Goal: Task Accomplishment & Management: Use online tool/utility

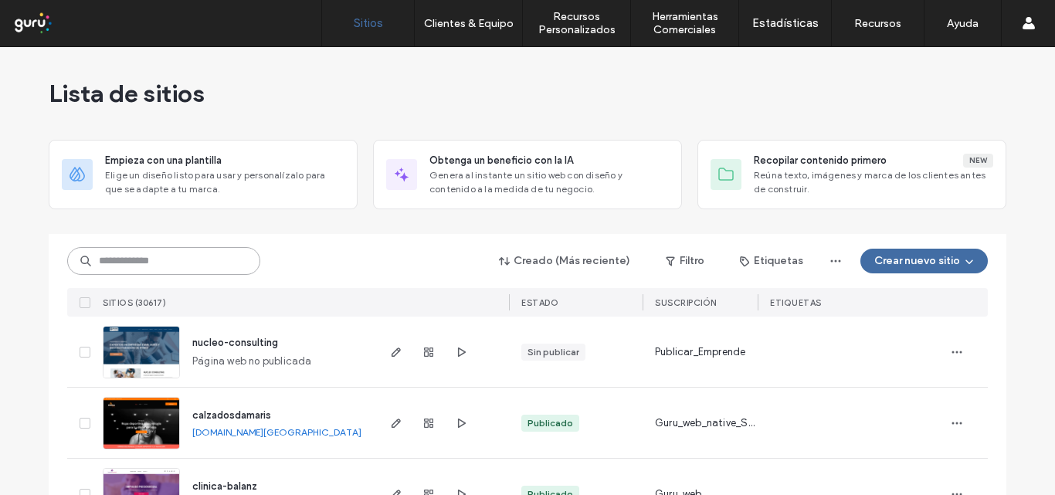
click at [168, 266] on input at bounding box center [163, 261] width 193 height 28
paste input "**********"
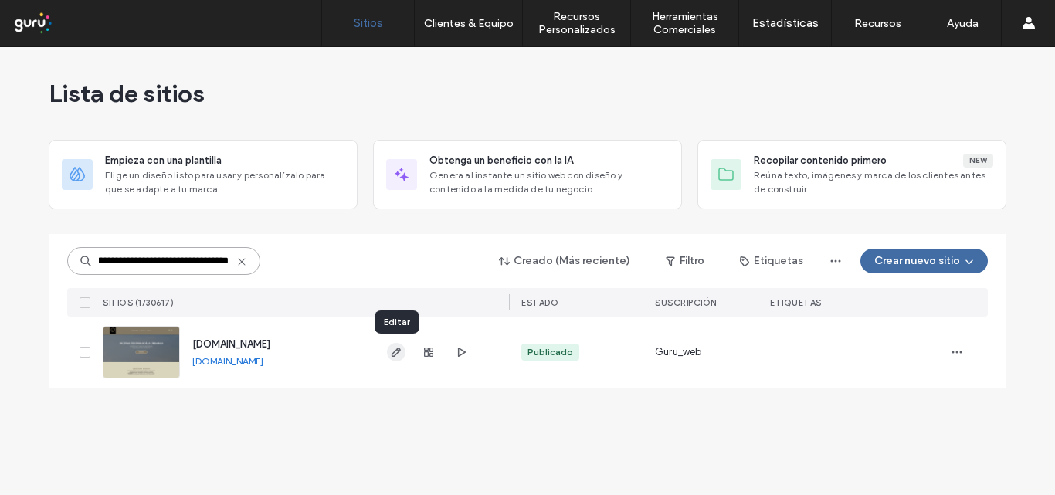
type input "**********"
click at [395, 352] on icon "button" at bounding box center [396, 352] width 12 height 12
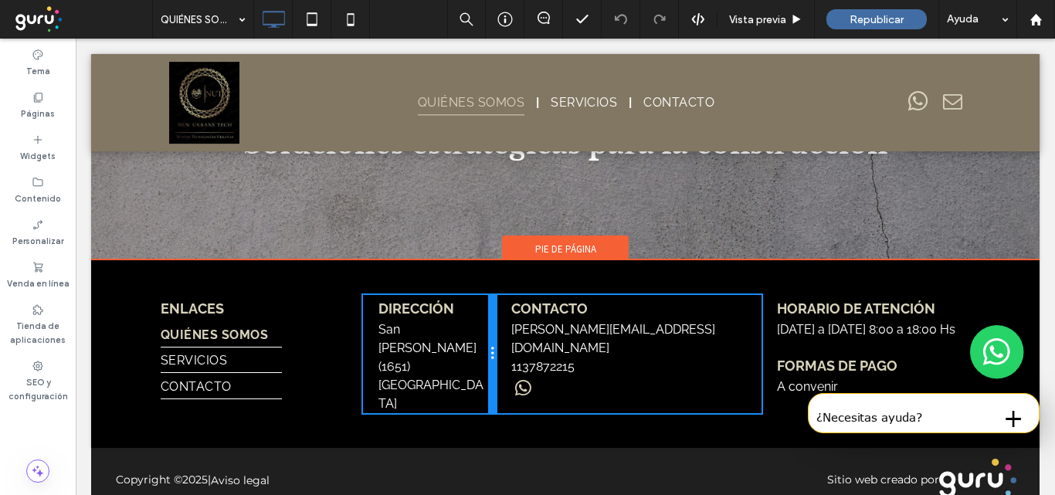
scroll to position [2196, 0]
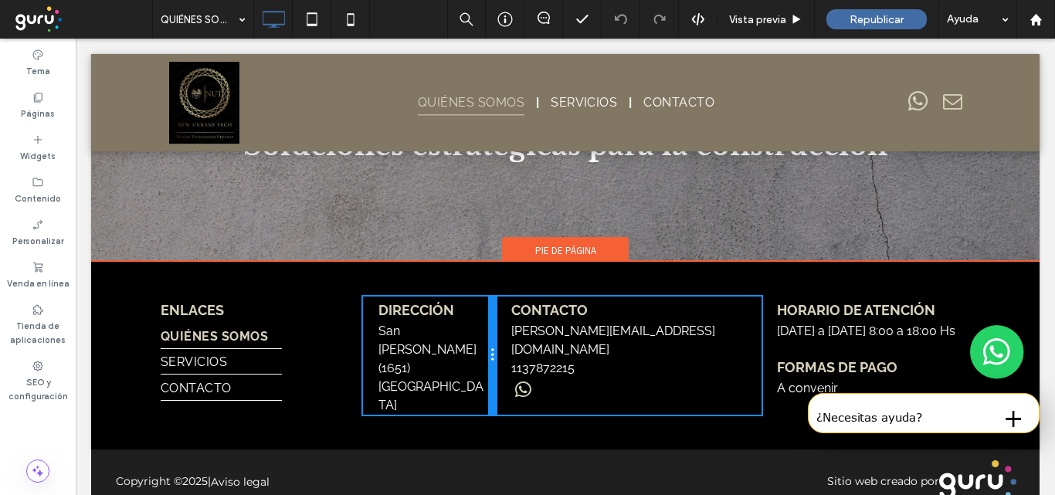
drag, startPoint x: 560, startPoint y: 327, endPoint x: 592, endPoint y: 364, distance: 48.8
click at [516, 325] on div "ENLACES QUIÉNES SOMOS SERVICIOS CONTACTO Click To Paste Dirección San [PERSON_N…" at bounding box center [565, 356] width 809 height 118
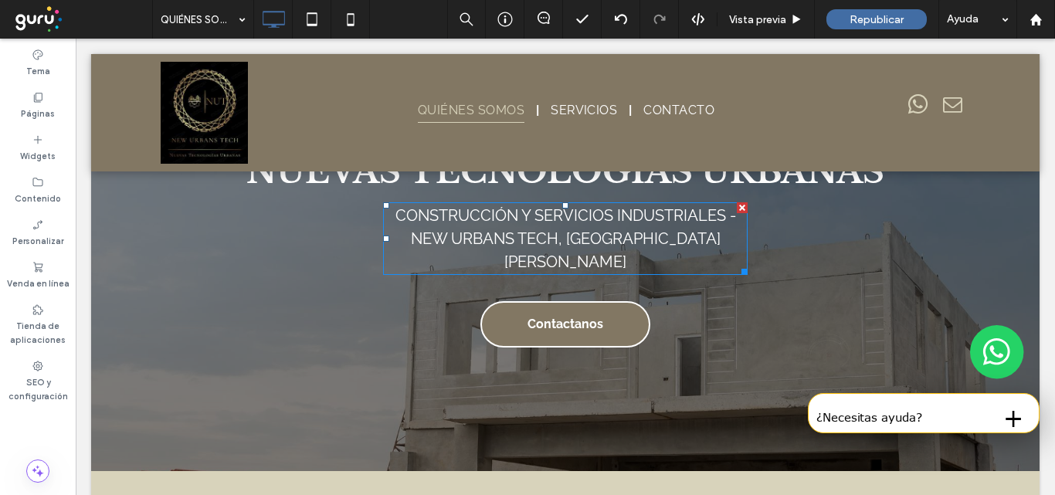
scroll to position [0, 0]
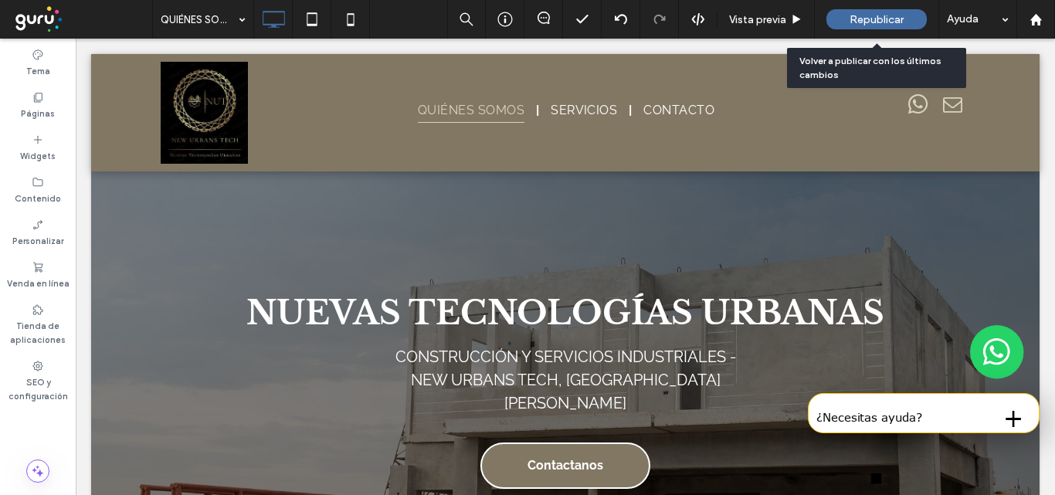
click at [852, 25] on span "Republicar" at bounding box center [877, 19] width 54 height 13
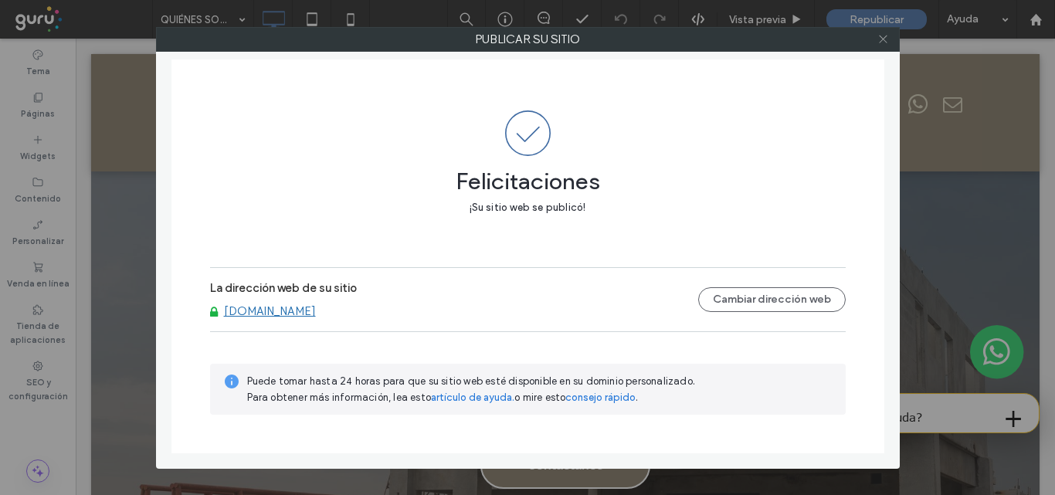
click at [883, 40] on icon at bounding box center [883, 39] width 12 height 12
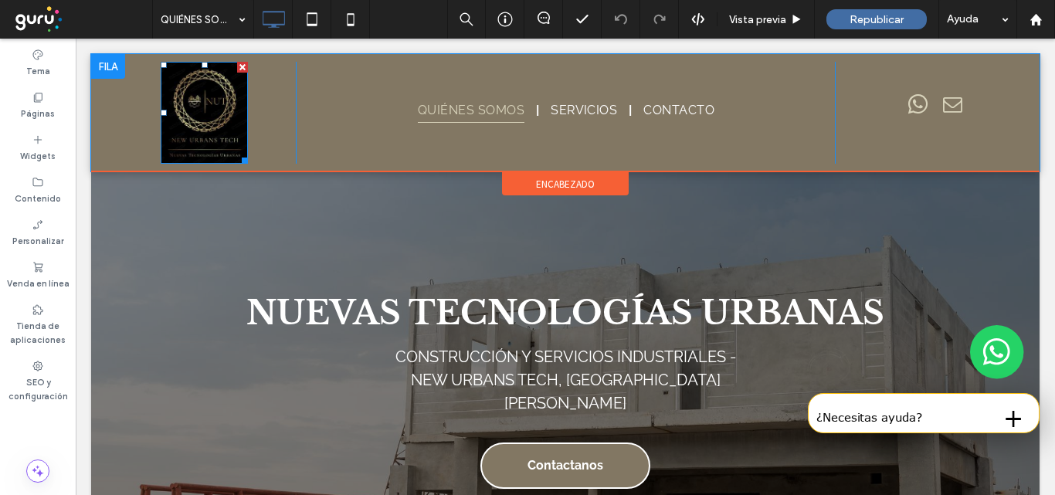
click at [212, 105] on img at bounding box center [204, 113] width 87 height 102
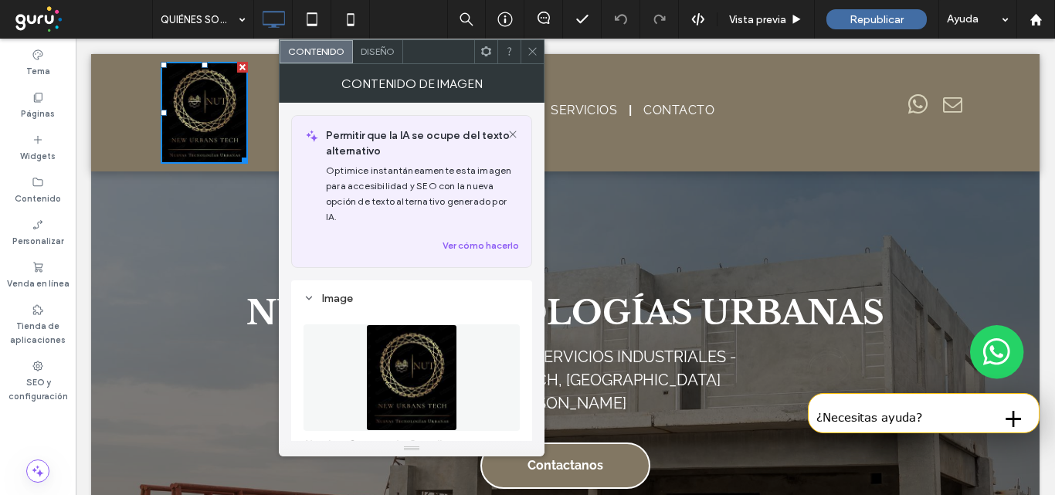
click at [372, 64] on div "Contenido de imagen" at bounding box center [412, 83] width 266 height 39
click at [381, 49] on span "Diseño" at bounding box center [378, 52] width 34 height 12
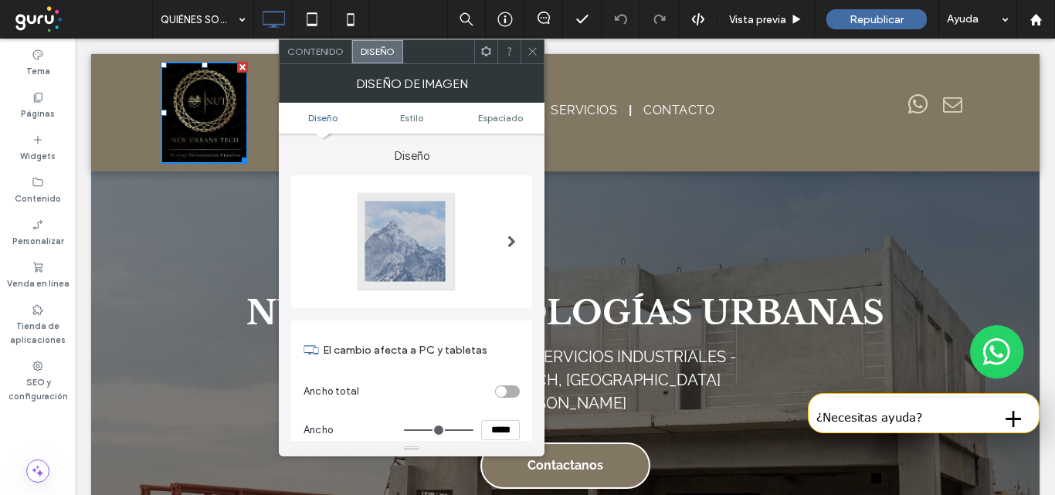
click at [507, 237] on span at bounding box center [511, 242] width 8 height 12
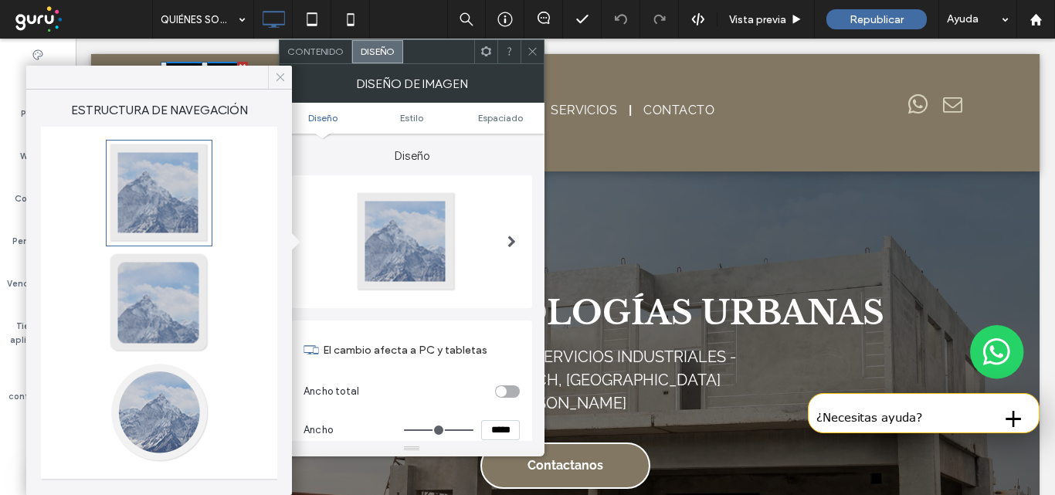
click at [276, 81] on icon at bounding box center [280, 77] width 14 height 14
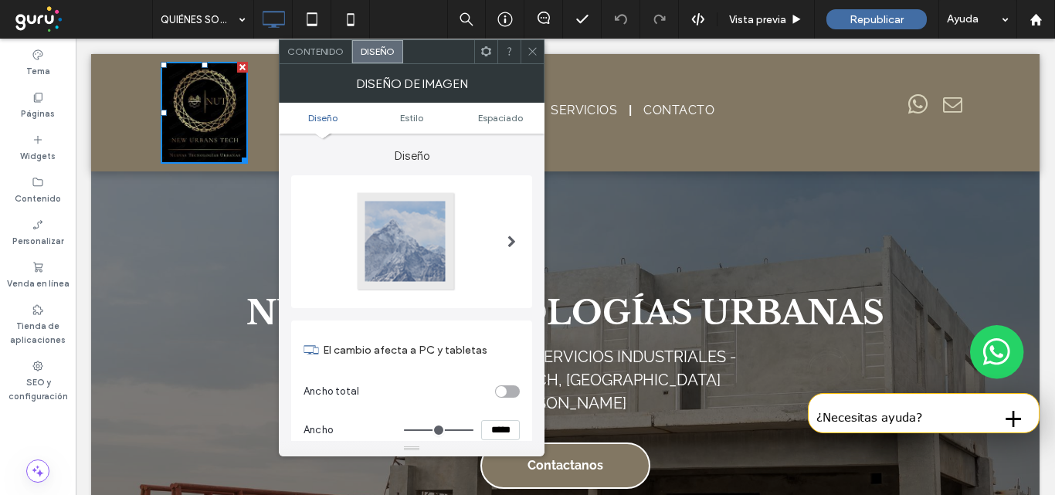
click at [510, 240] on span at bounding box center [511, 242] width 8 height 12
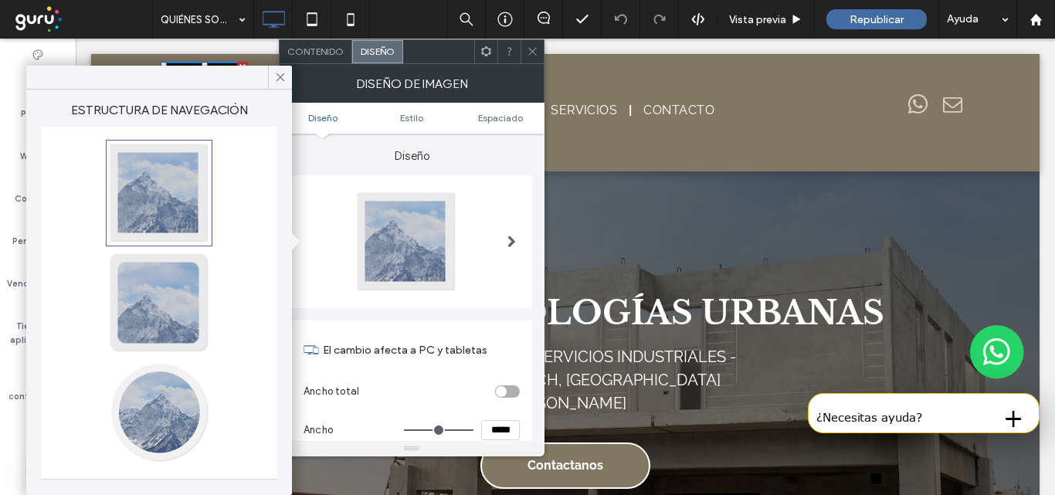
click at [171, 396] on div at bounding box center [159, 412] width 102 height 102
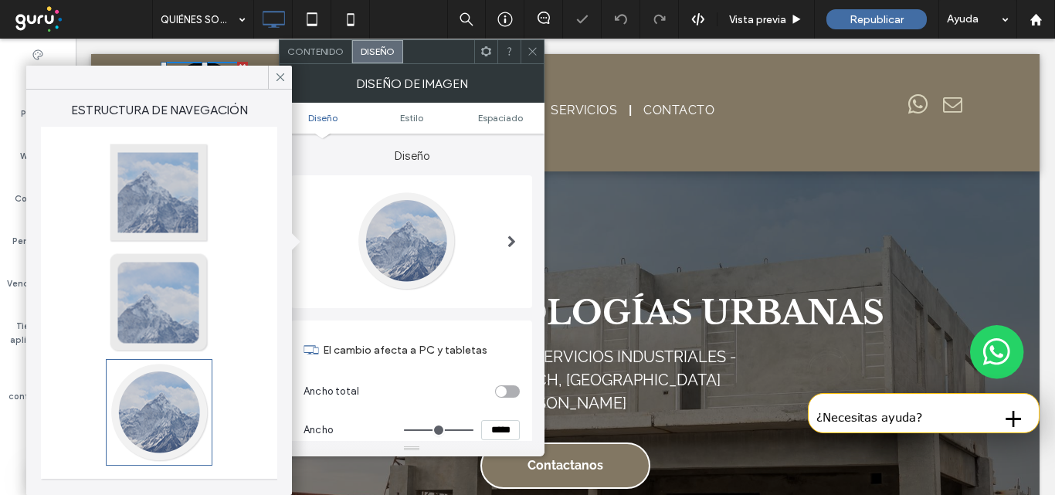
type input "**"
click at [279, 72] on icon at bounding box center [280, 77] width 14 height 14
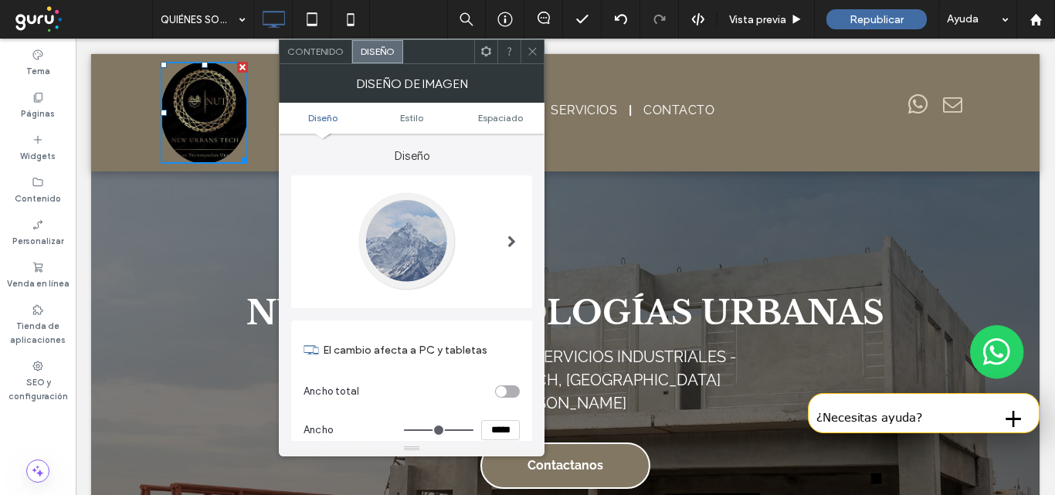
click at [514, 238] on span at bounding box center [511, 242] width 8 height 12
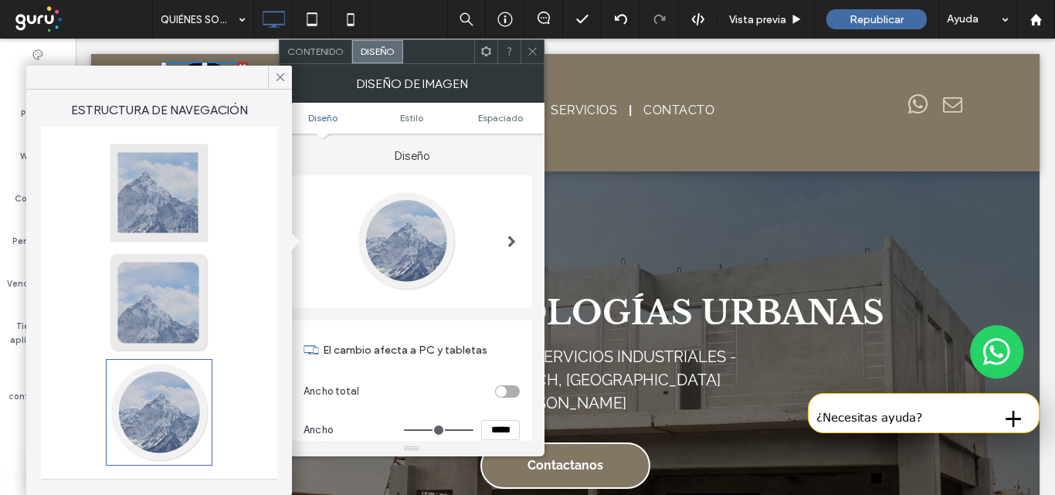
click at [172, 287] on div at bounding box center [159, 303] width 102 height 102
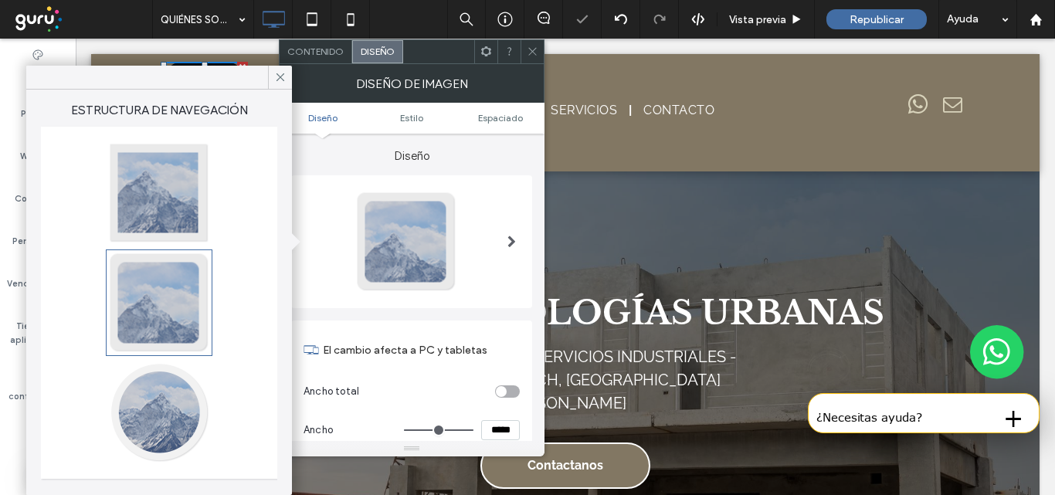
type input "**"
click at [275, 81] on icon at bounding box center [280, 77] width 14 height 14
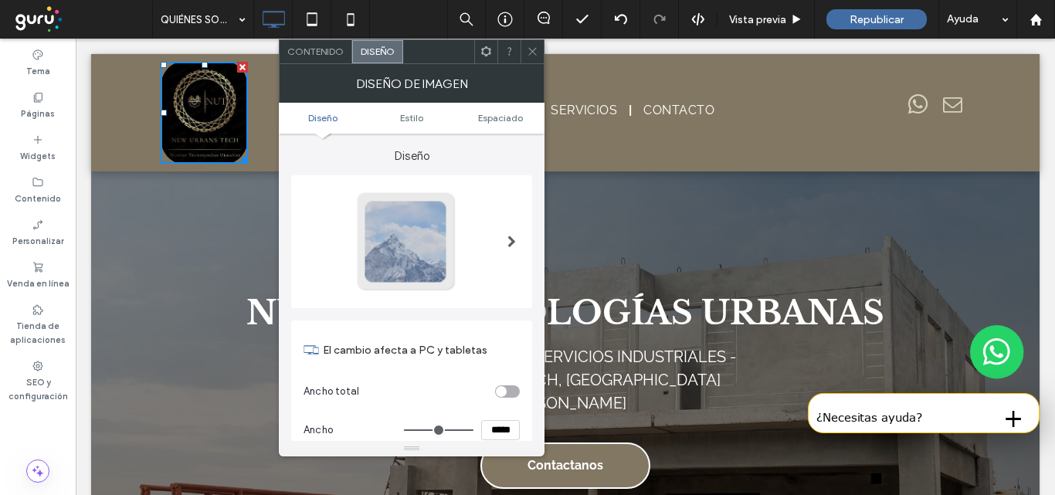
click at [514, 236] on span at bounding box center [511, 242] width 8 height 12
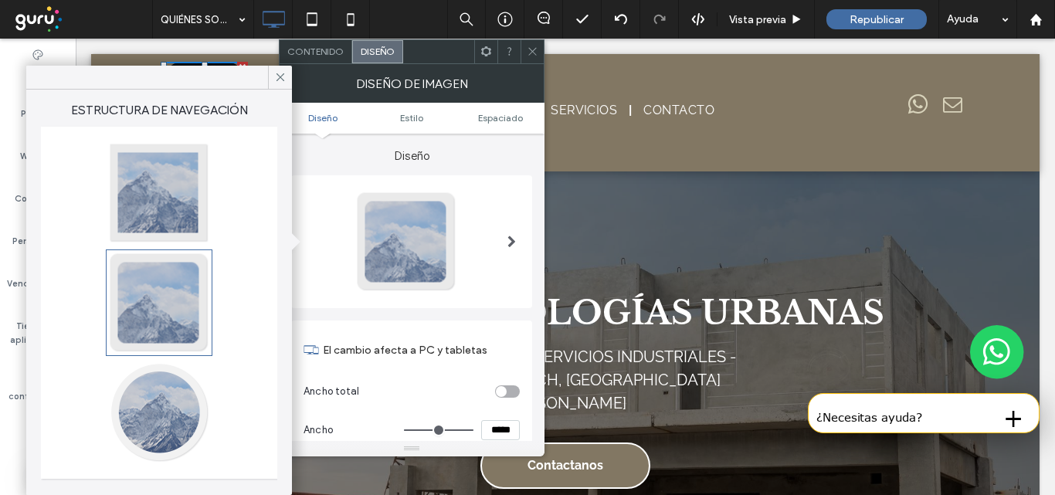
click at [181, 392] on div at bounding box center [159, 412] width 102 height 102
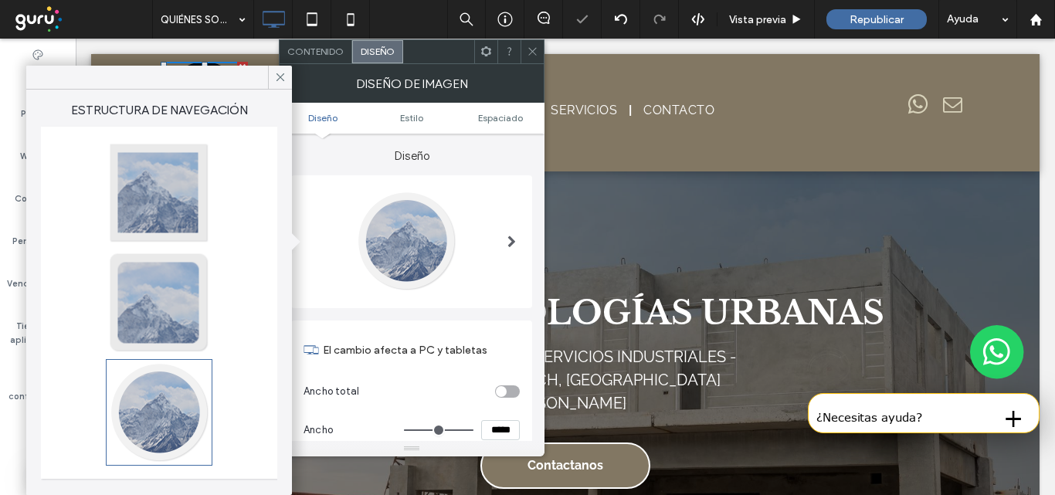
type input "**"
click at [278, 80] on icon at bounding box center [280, 77] width 14 height 14
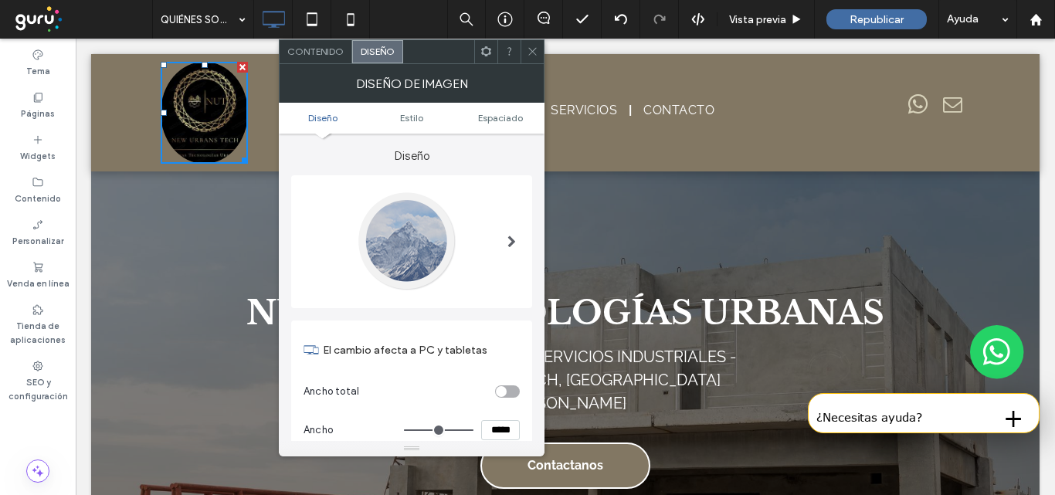
click at [507, 246] on span at bounding box center [511, 242] width 8 height 12
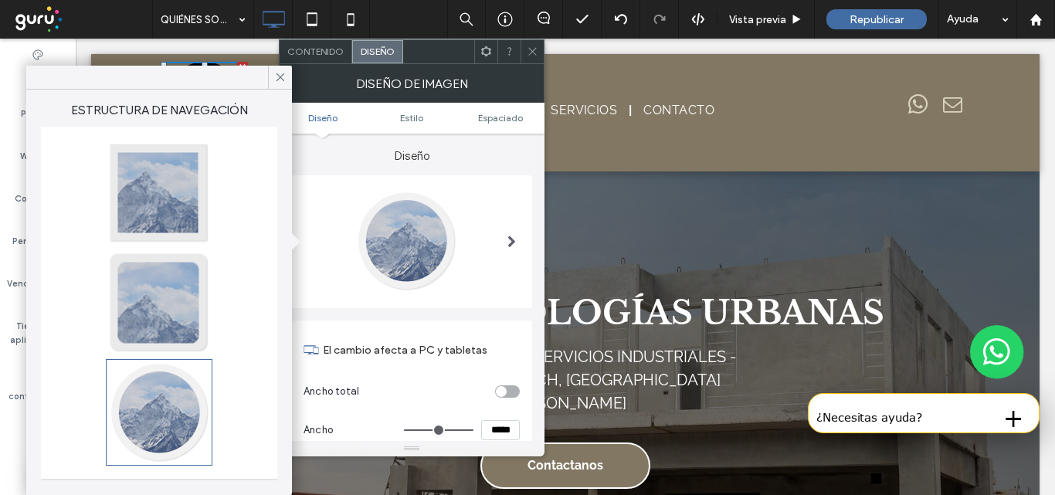
click at [183, 214] on div at bounding box center [159, 193] width 102 height 102
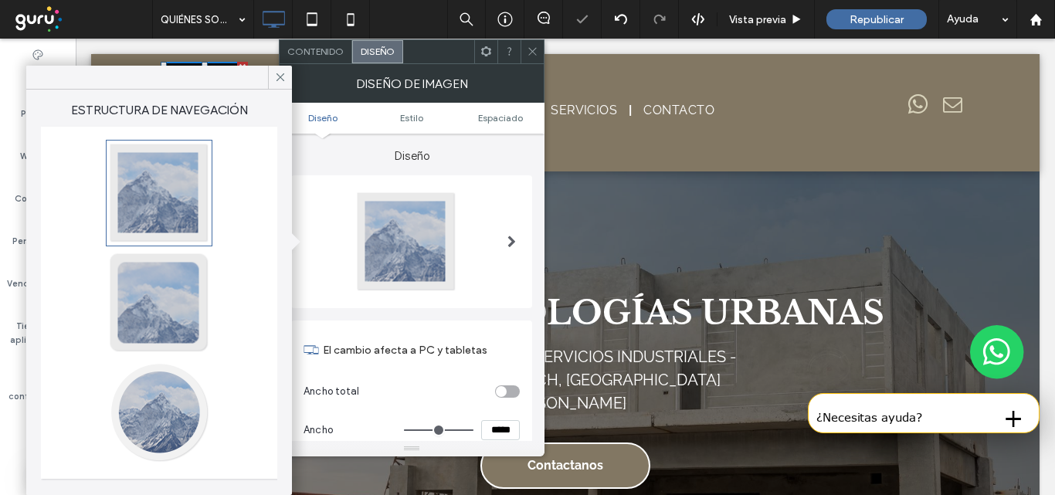
type input "*"
click at [279, 79] on use at bounding box center [280, 77] width 8 height 8
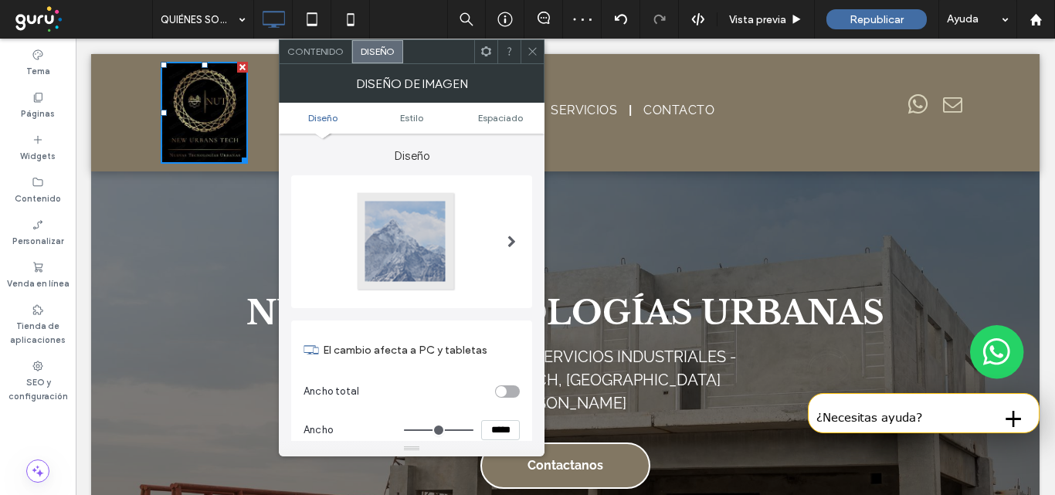
click at [537, 60] on span at bounding box center [533, 51] width 12 height 23
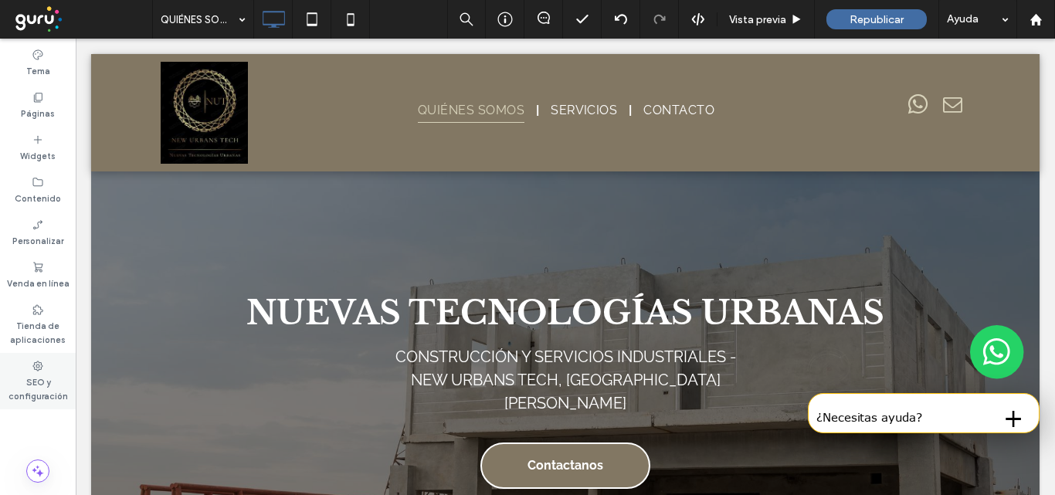
click at [47, 380] on label "SEO y configuración" at bounding box center [38, 387] width 76 height 31
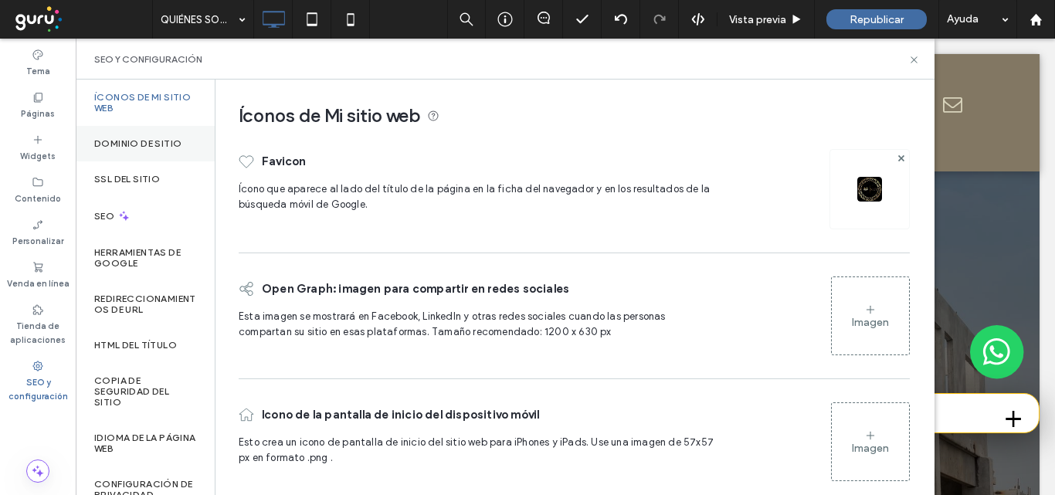
click at [149, 141] on label "Dominio de sitio" at bounding box center [137, 143] width 87 height 11
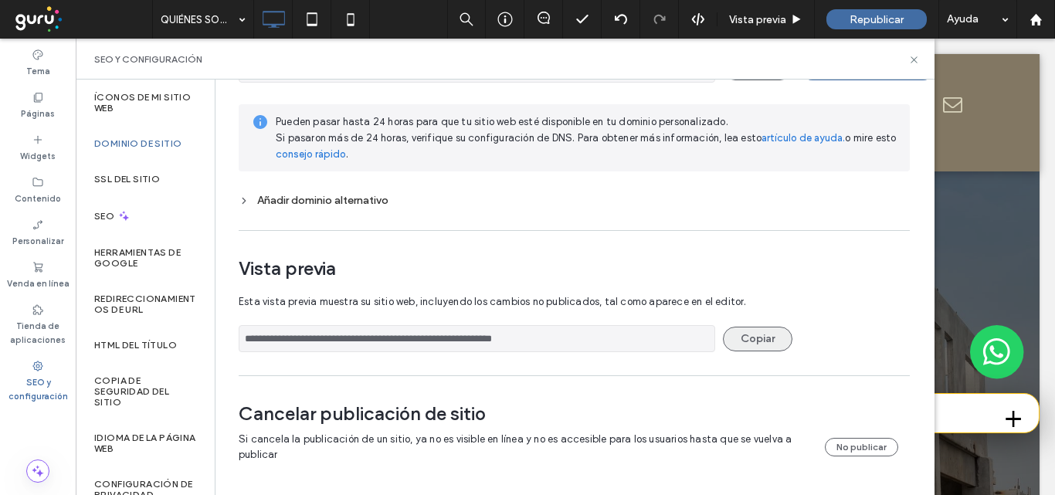
scroll to position [179, 0]
click at [749, 338] on button "Copiar" at bounding box center [758, 339] width 70 height 25
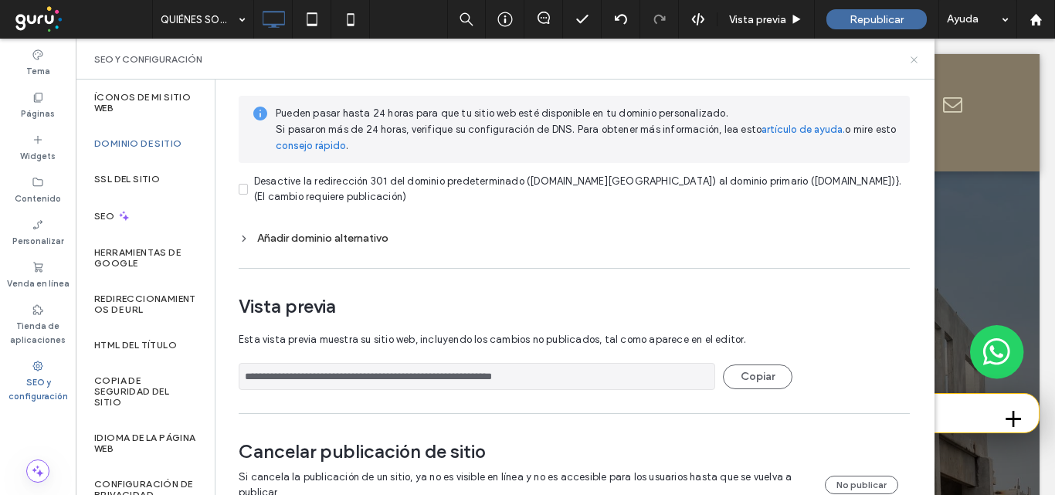
click at [911, 55] on icon at bounding box center [914, 60] width 12 height 12
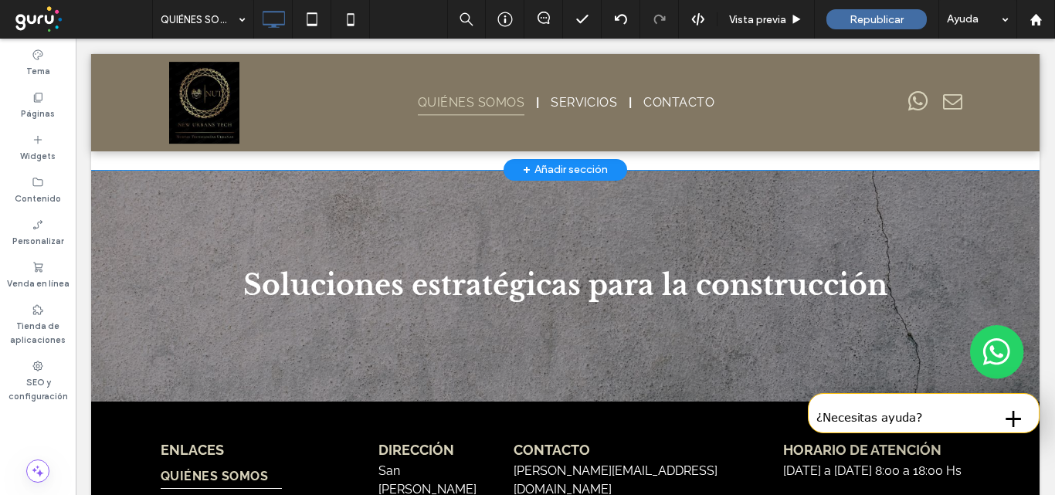
scroll to position [2196, 0]
